Goal: Book appointment/travel/reservation

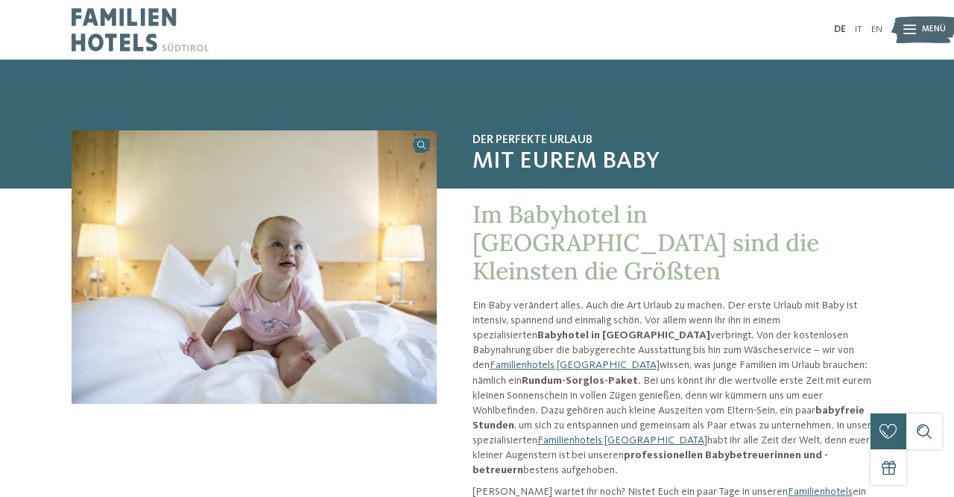
click at [910, 29] on icon at bounding box center [909, 30] width 13 height 10
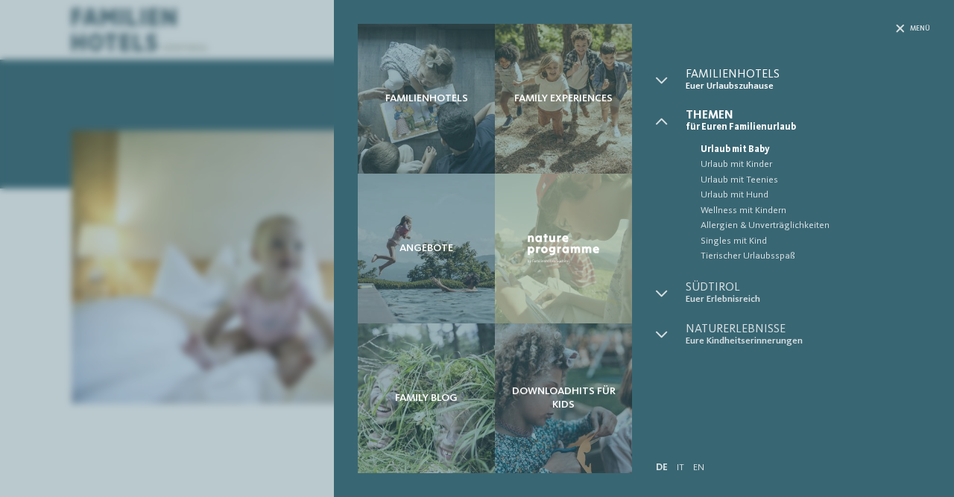
click at [755, 71] on span "Familienhotels" at bounding box center [808, 75] width 244 height 12
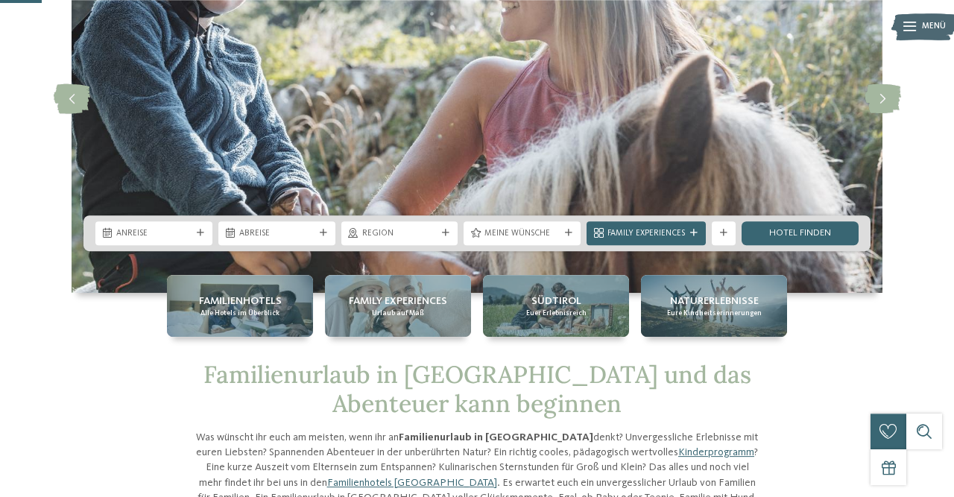
scroll to position [155, 0]
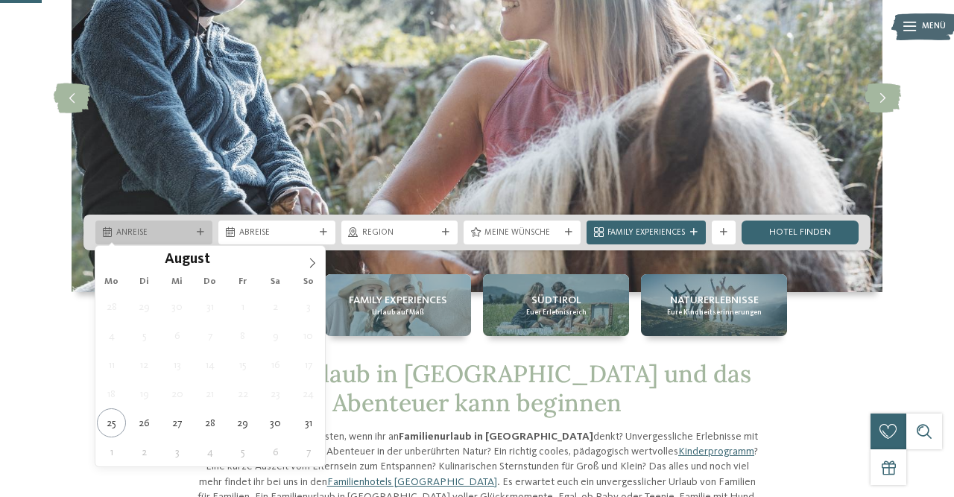
click at [195, 224] on div "Anreise" at bounding box center [153, 233] width 117 height 24
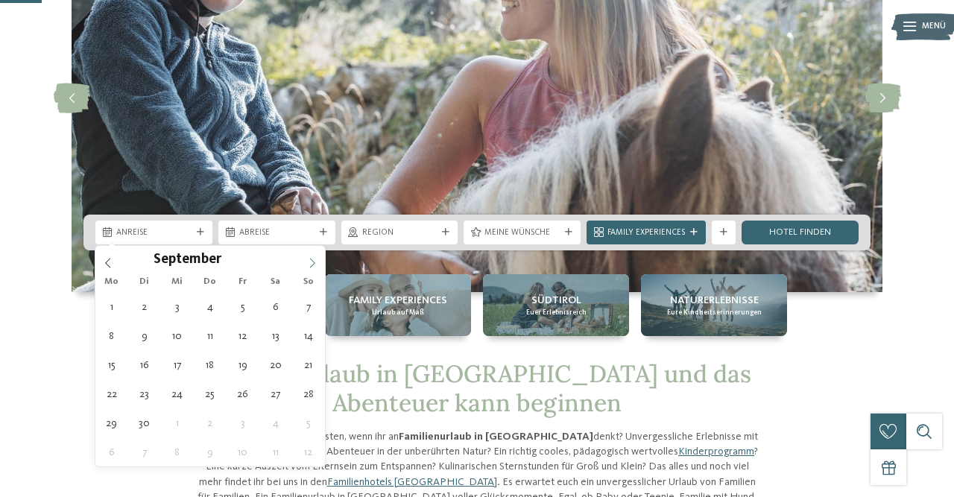
click at [315, 262] on icon at bounding box center [312, 263] width 5 height 10
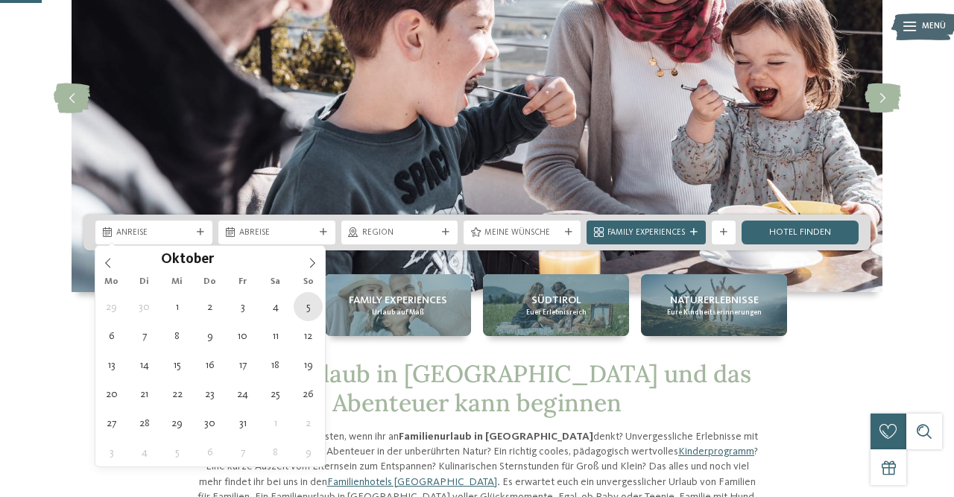
type div "[DATE]"
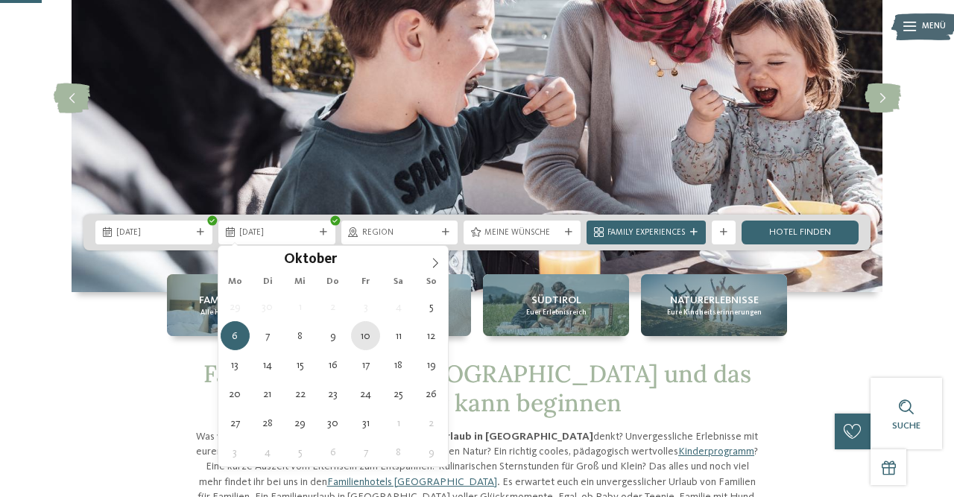
type div "[DATE]"
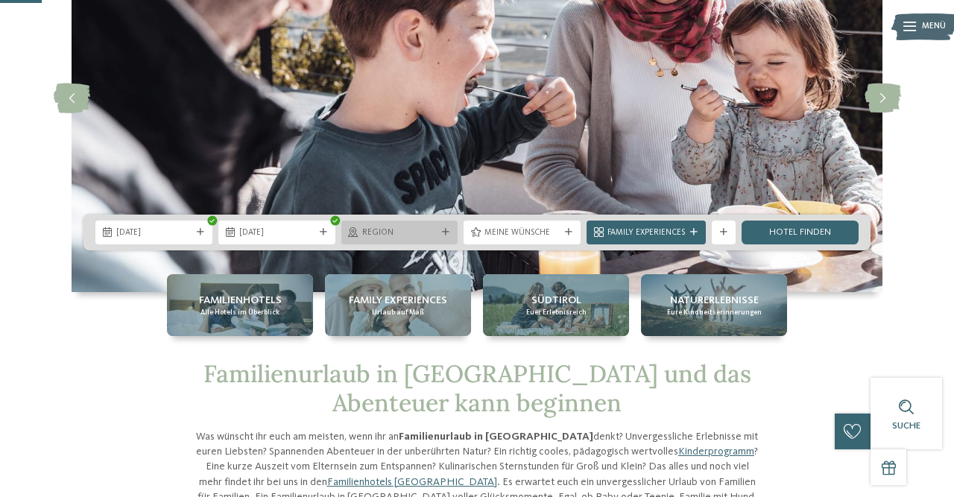
click at [438, 238] on div "Region" at bounding box center [399, 232] width 81 height 13
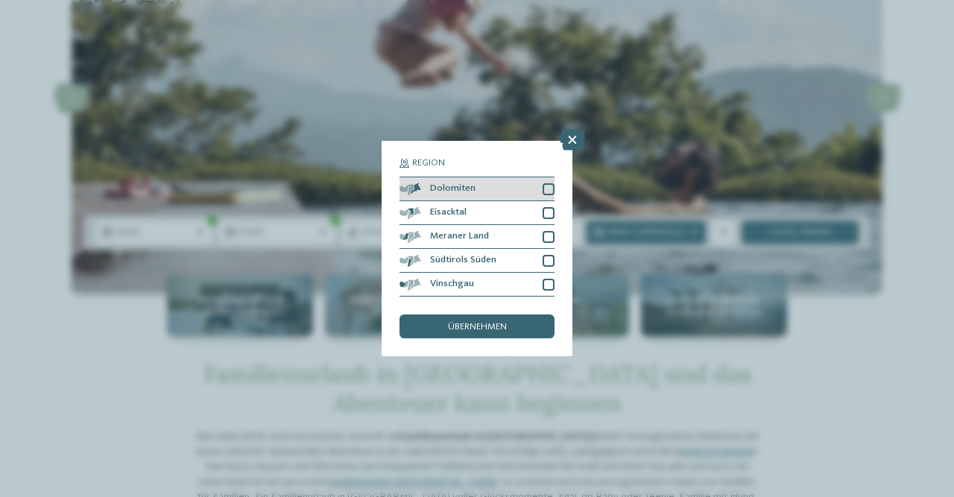
click at [546, 187] on div at bounding box center [549, 189] width 12 height 12
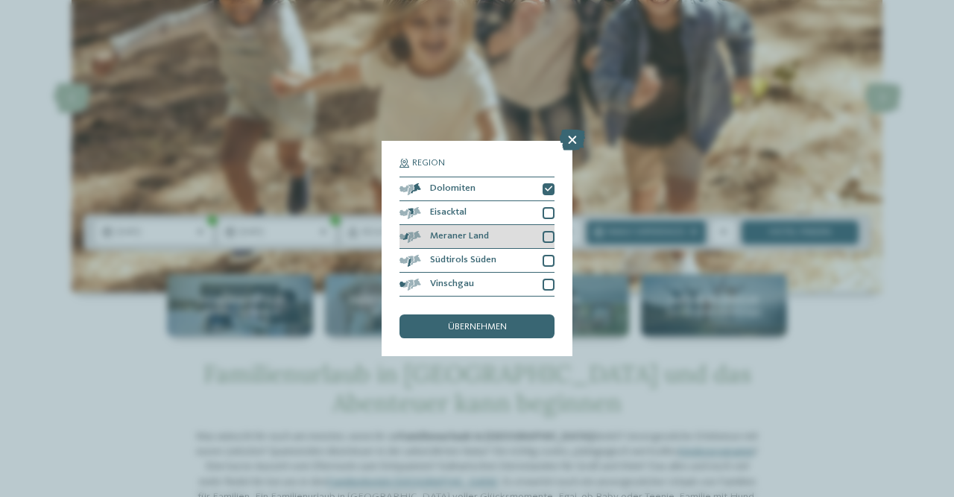
click at [549, 236] on div at bounding box center [549, 237] width 12 height 12
click at [549, 214] on div at bounding box center [549, 213] width 12 height 12
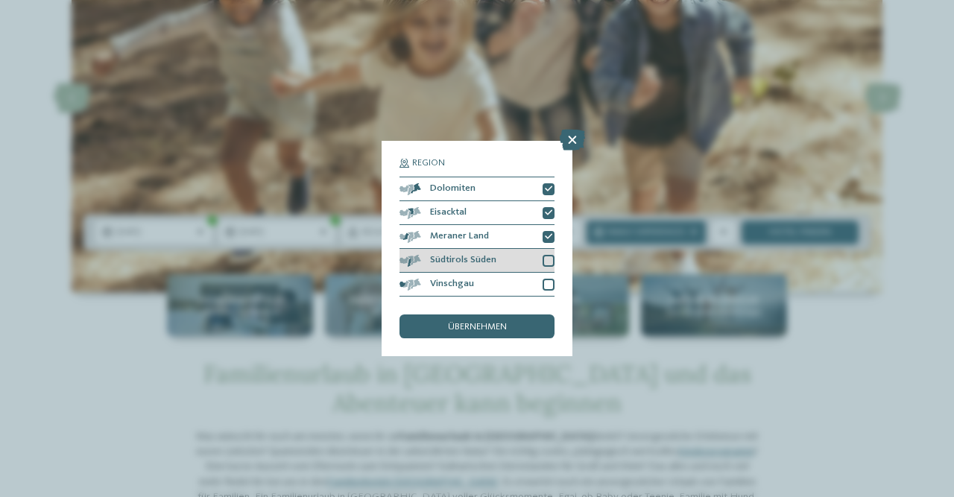
click at [546, 262] on div at bounding box center [549, 261] width 12 height 12
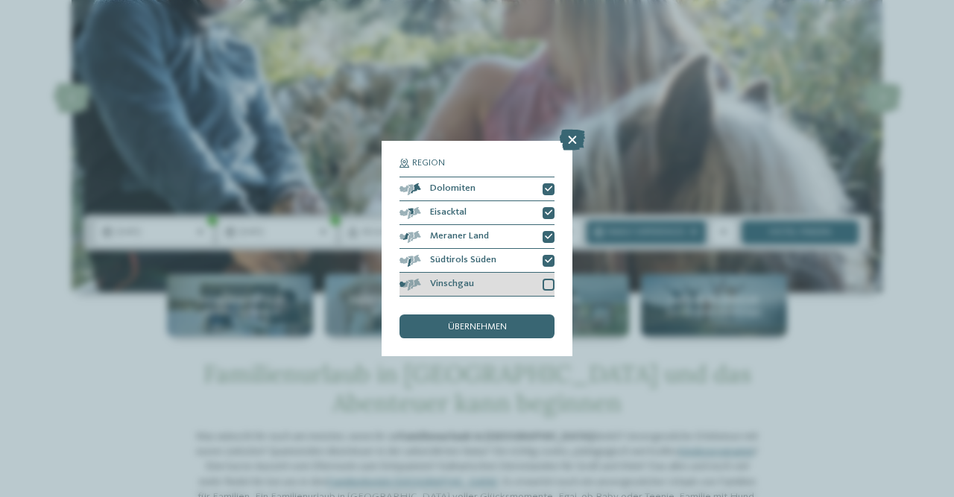
click at [546, 282] on div at bounding box center [549, 285] width 12 height 12
click at [487, 332] on div "übernehmen" at bounding box center [477, 327] width 155 height 24
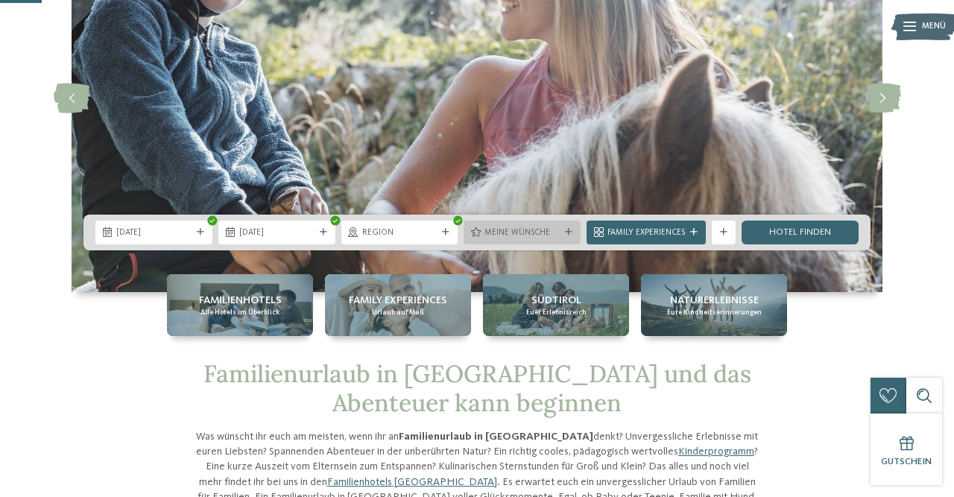
click at [548, 235] on span "Meine Wünsche" at bounding box center [521, 233] width 75 height 12
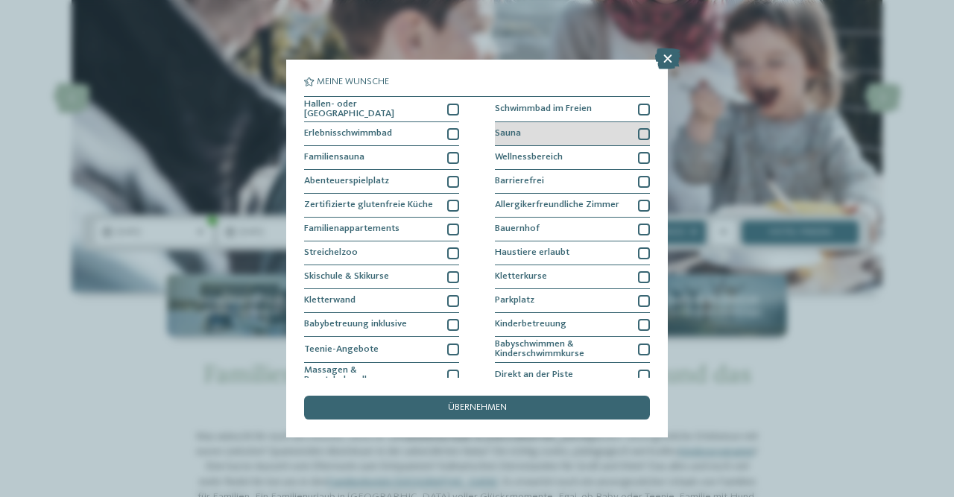
click at [637, 131] on div "Sauna" at bounding box center [572, 134] width 155 height 24
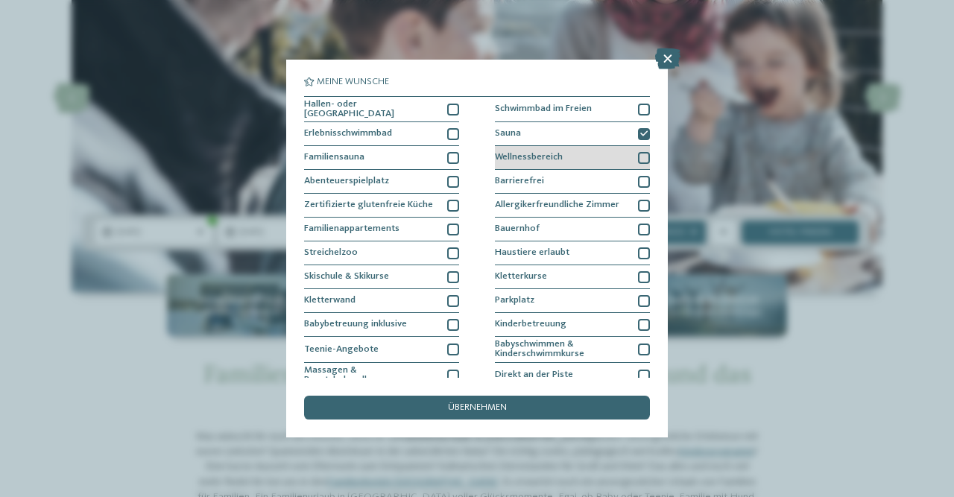
click at [640, 155] on div at bounding box center [644, 158] width 12 height 12
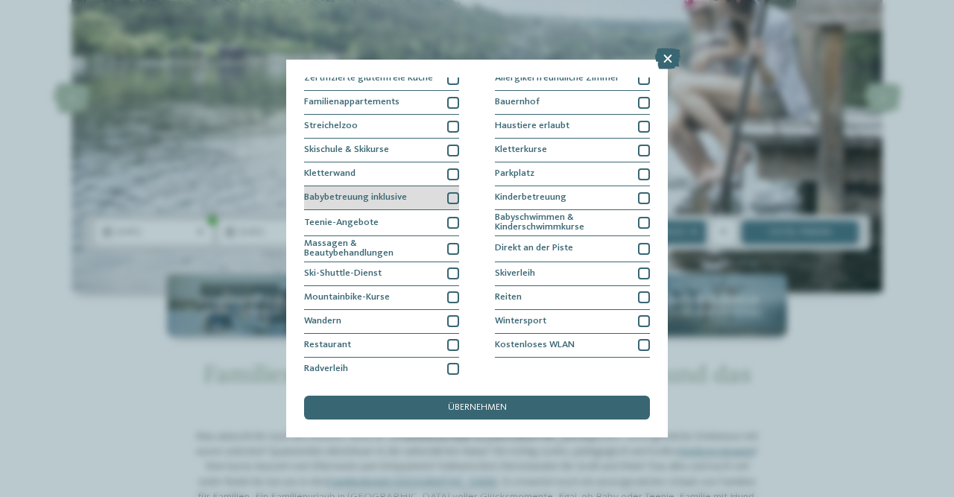
scroll to position [0, 0]
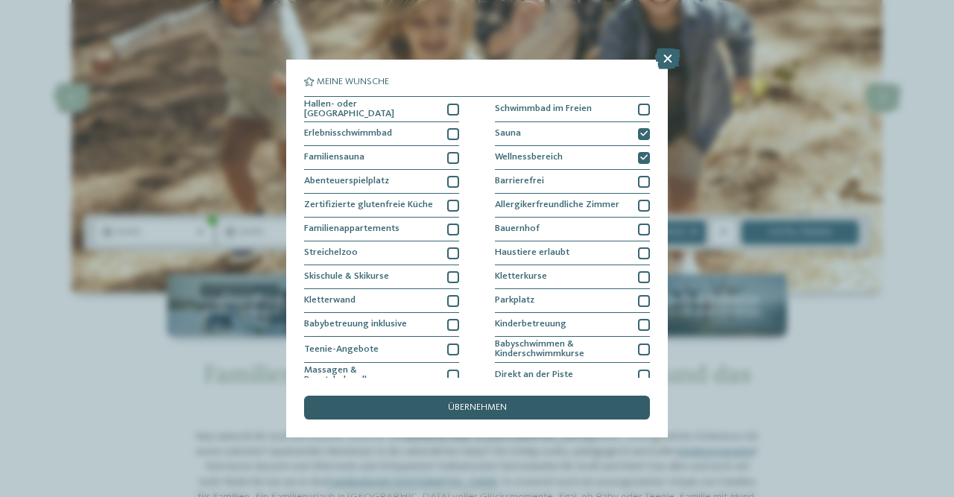
click at [479, 405] on span "übernehmen" at bounding box center [477, 408] width 59 height 10
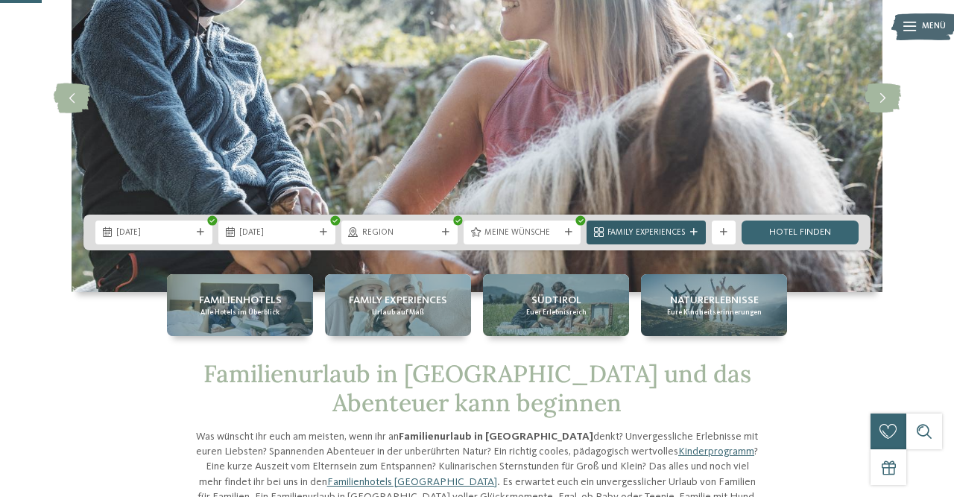
click at [691, 233] on icon at bounding box center [693, 232] width 7 height 7
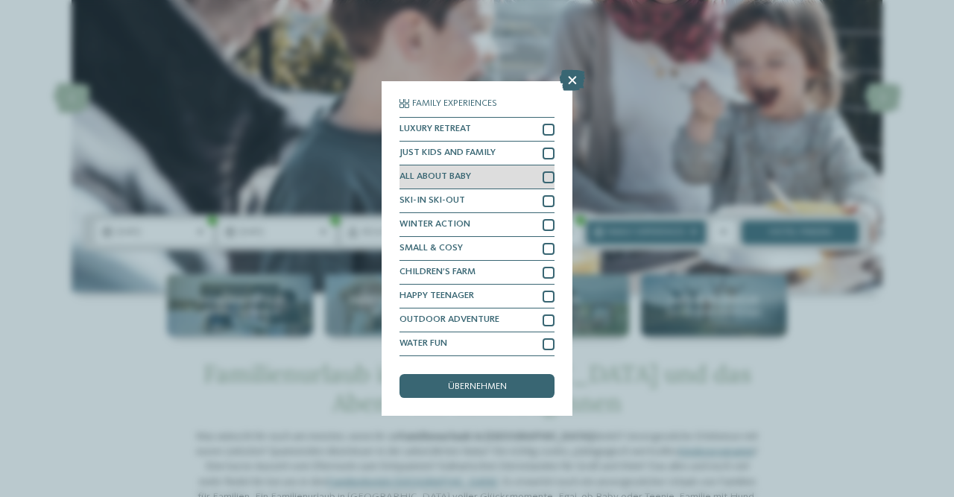
click at [548, 179] on div at bounding box center [549, 177] width 12 height 12
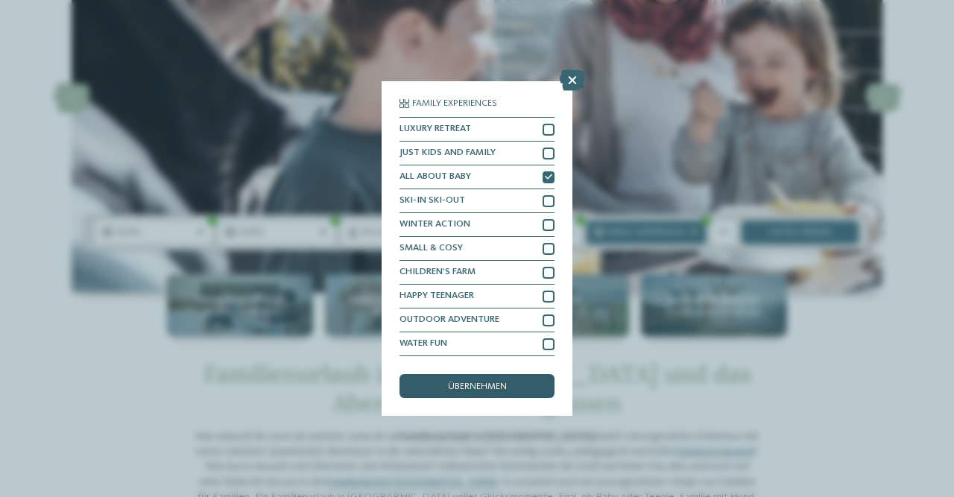
click at [527, 389] on div "übernehmen" at bounding box center [477, 386] width 155 height 24
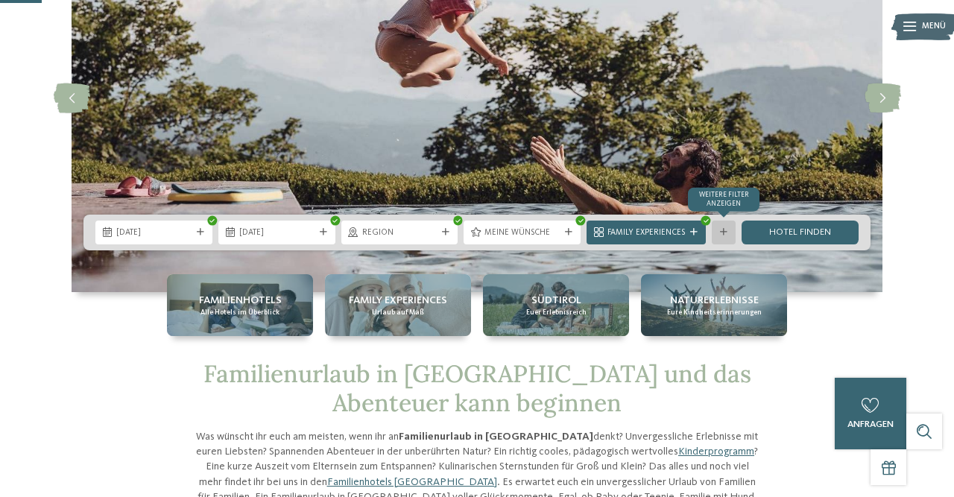
click at [724, 244] on div "Weitere Filter anzeigen" at bounding box center [724, 233] width 24 height 24
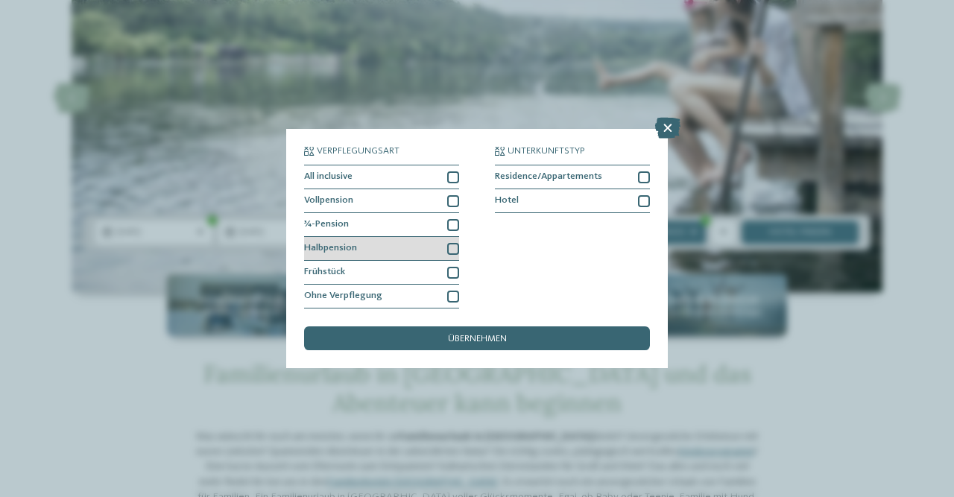
click at [458, 250] on div at bounding box center [453, 249] width 12 height 12
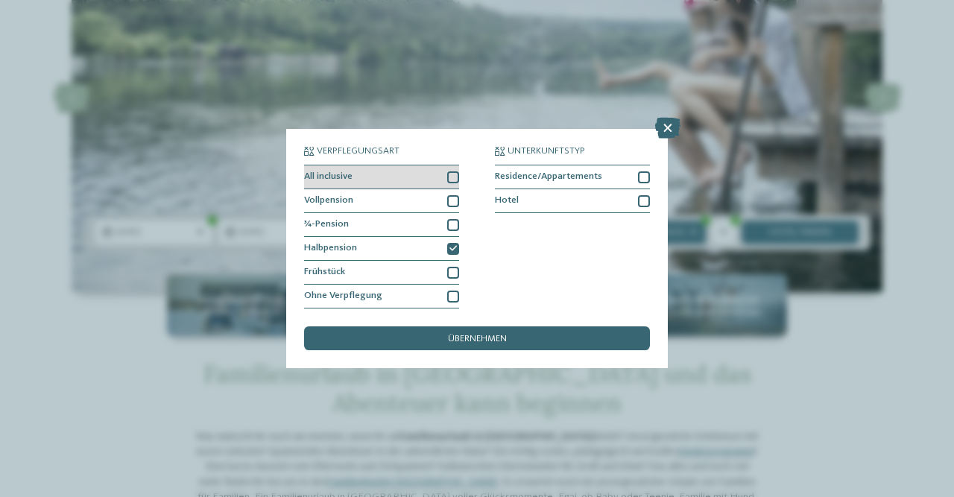
click at [455, 170] on div "All inclusive" at bounding box center [381, 177] width 155 height 24
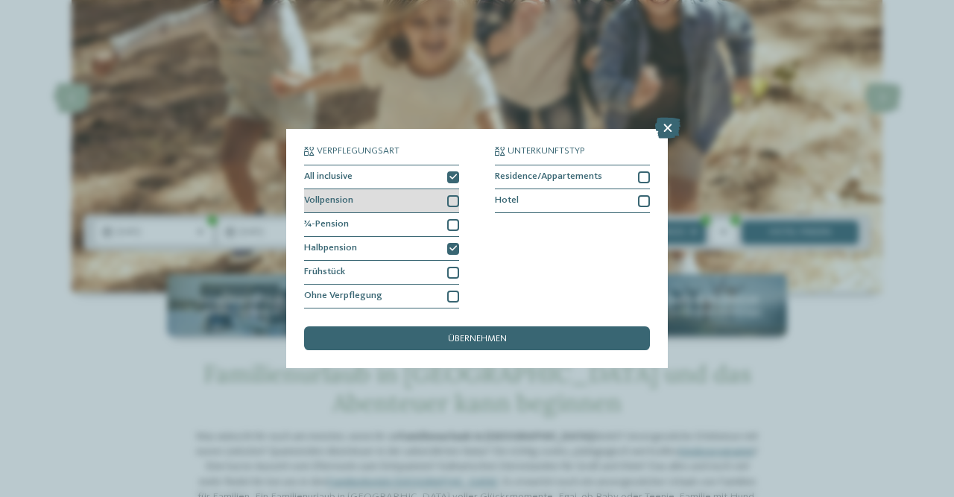
click at [455, 202] on div at bounding box center [453, 201] width 12 height 12
click at [452, 226] on div at bounding box center [453, 225] width 12 height 12
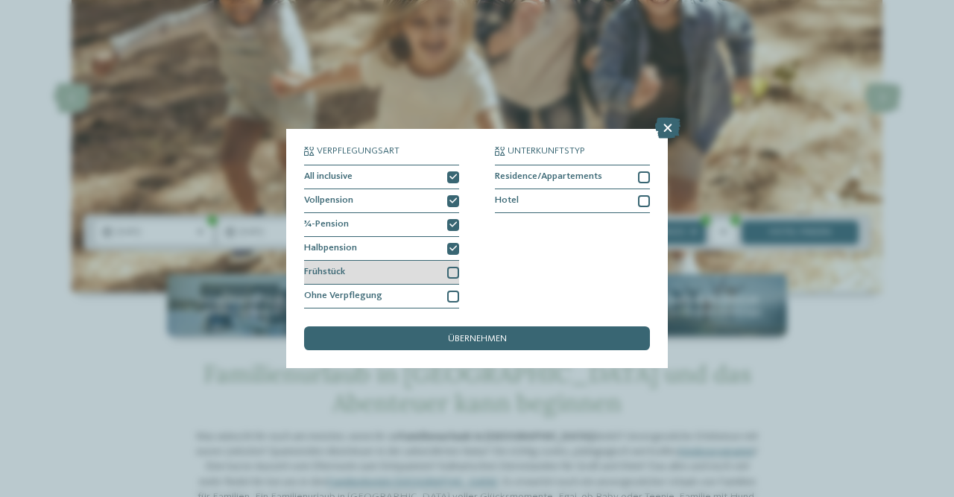
click at [452, 270] on div at bounding box center [453, 273] width 12 height 12
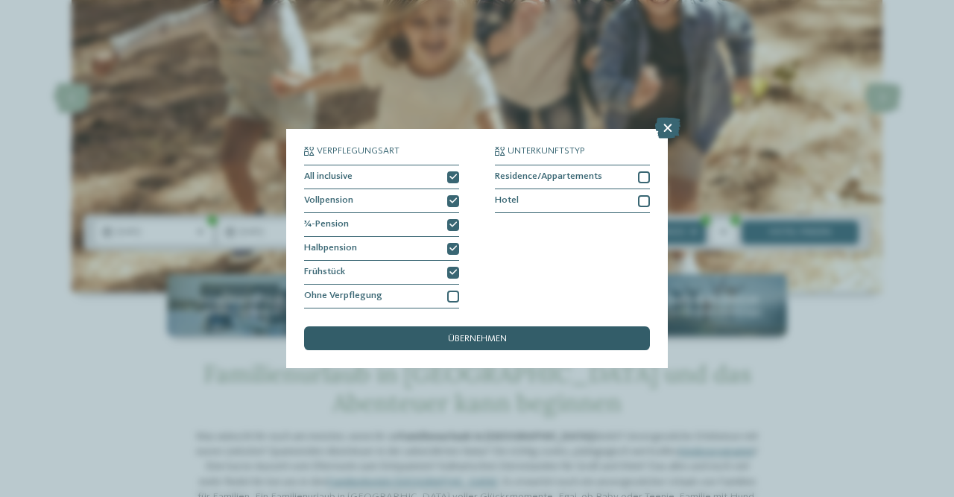
click at [489, 338] on span "übernehmen" at bounding box center [477, 340] width 59 height 10
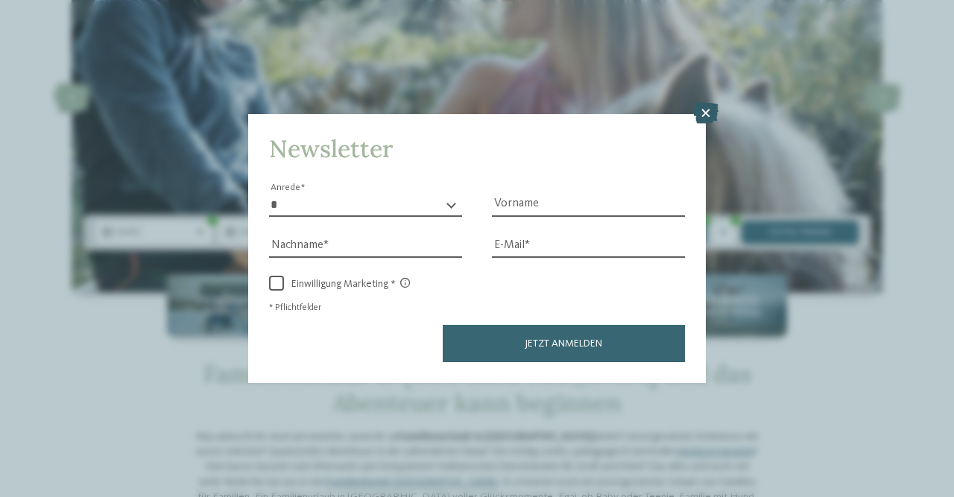
click at [706, 104] on icon at bounding box center [705, 113] width 25 height 21
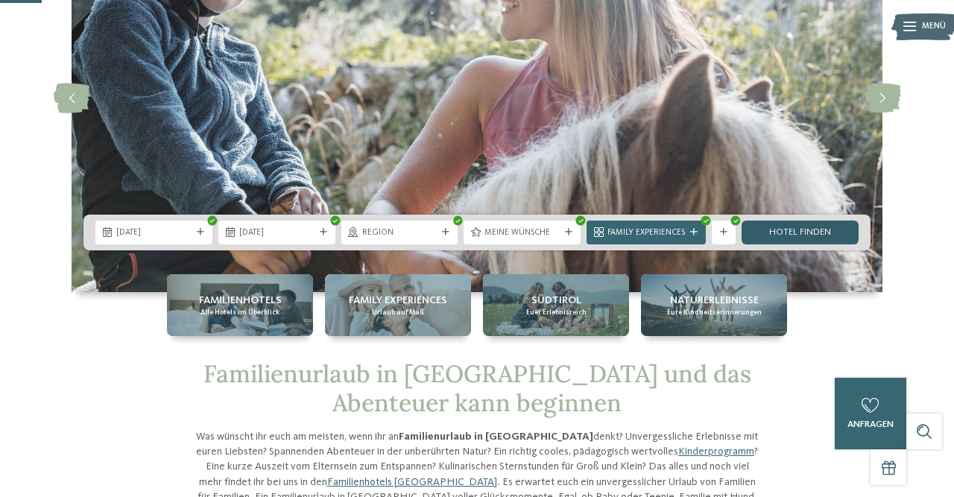
click at [772, 243] on link "Hotel finden" at bounding box center [800, 233] width 117 height 24
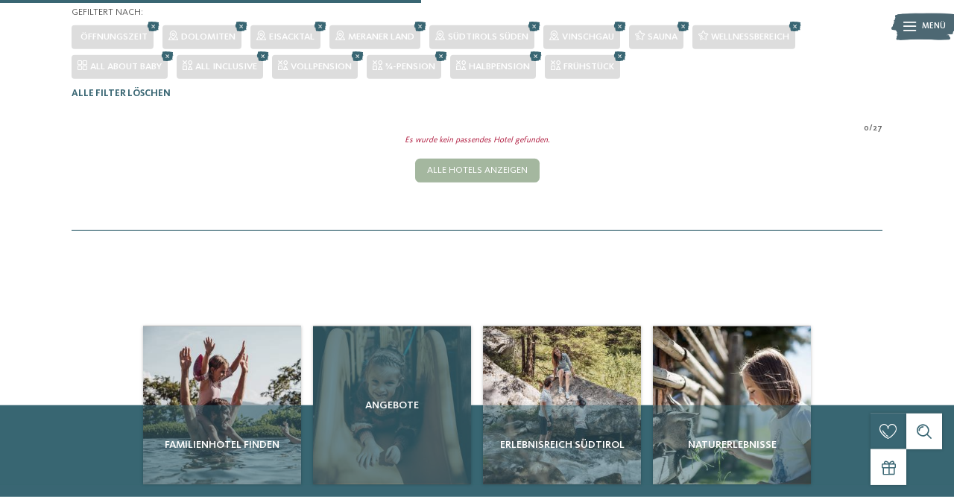
scroll to position [273, 0]
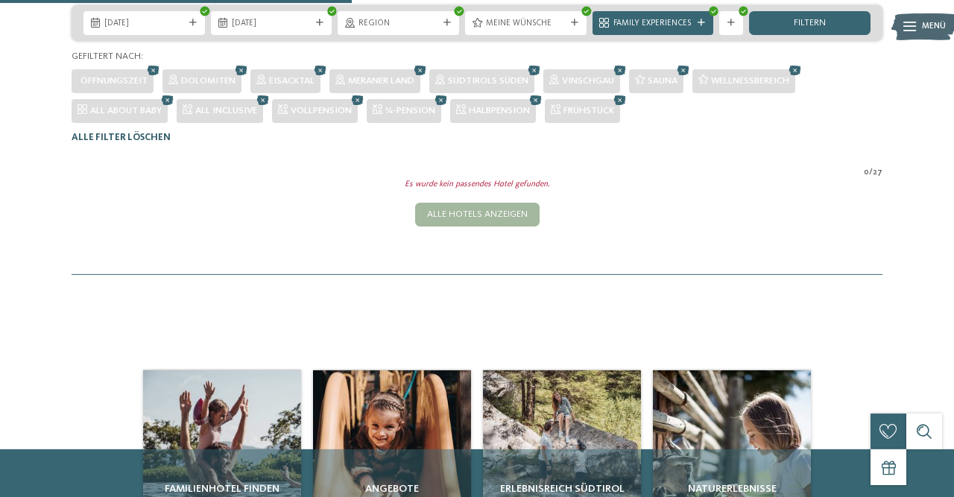
click at [156, 142] on span "Alle Filter löschen" at bounding box center [121, 138] width 99 height 10
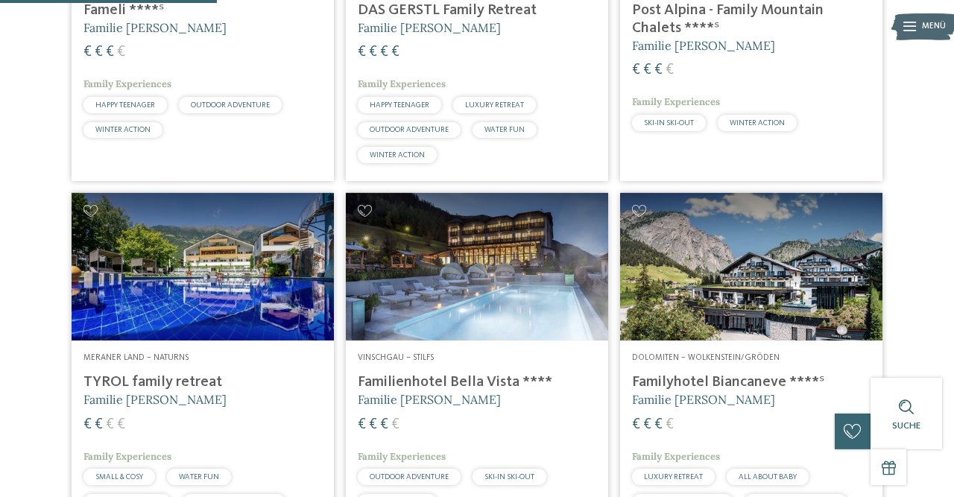
scroll to position [913, 0]
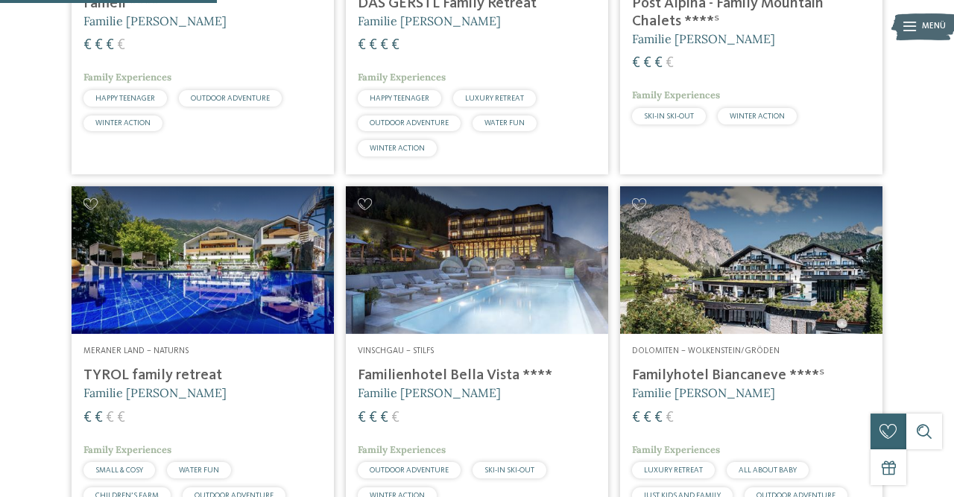
click at [208, 385] on h4 "TYROL family retreat" at bounding box center [202, 376] width 239 height 18
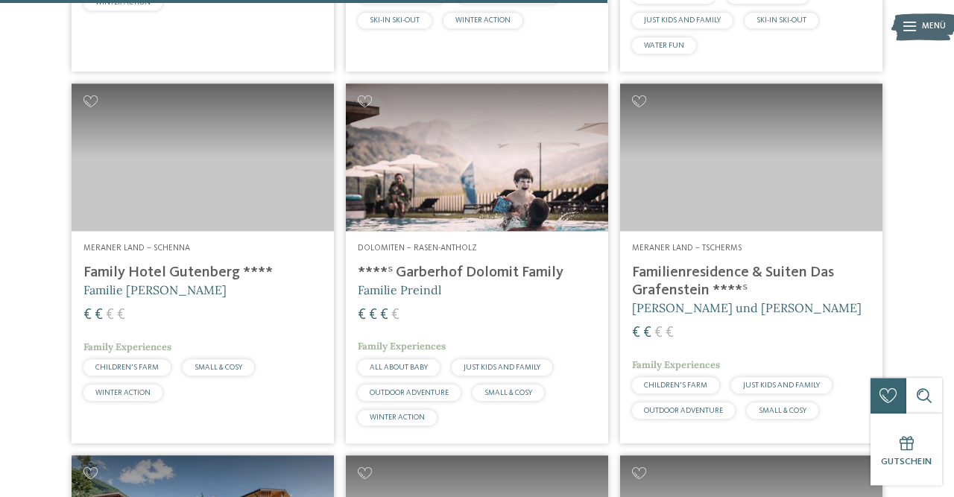
scroll to position [2557, 0]
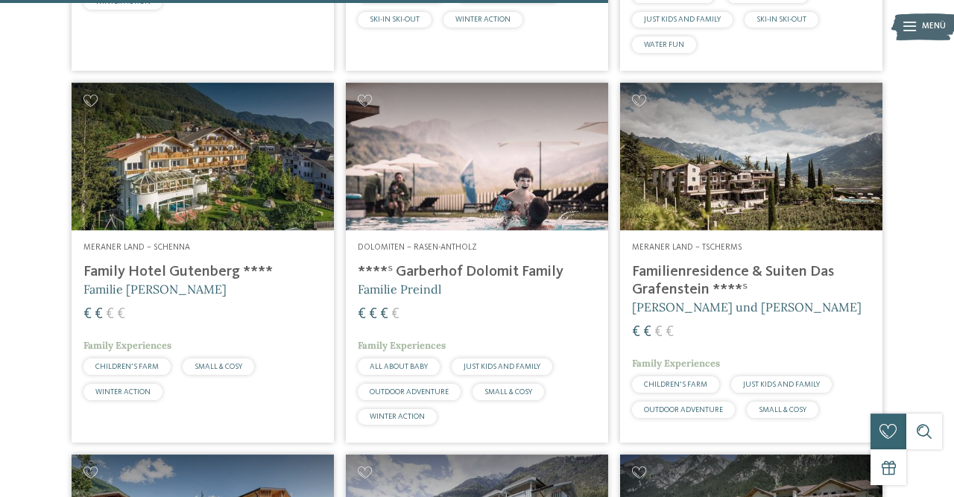
click at [455, 281] on h4 "****ˢ Garberhof Dolomit Family" at bounding box center [477, 272] width 239 height 18
